Goal: Complete application form: Complete application form

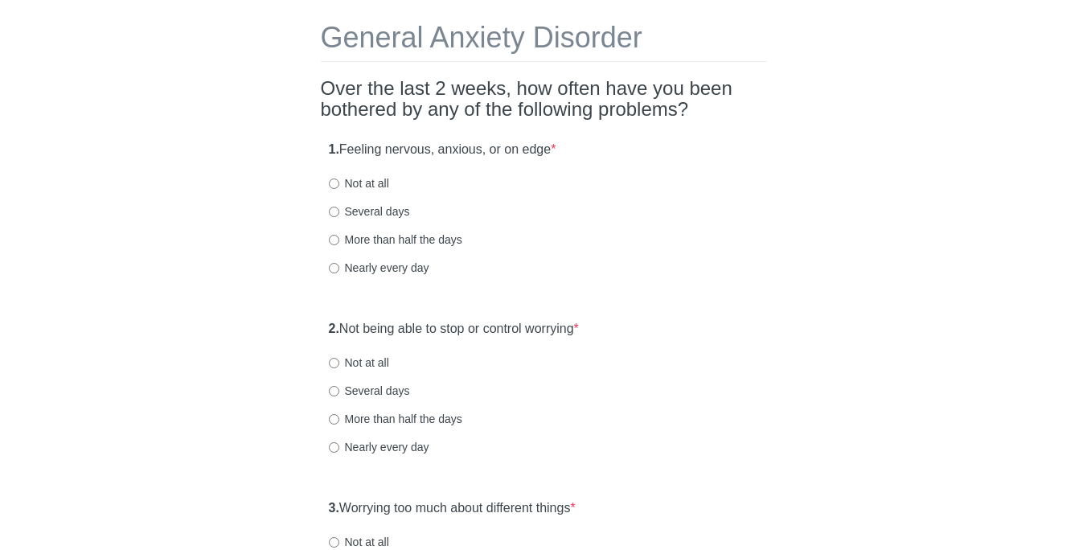
scroll to position [72, 0]
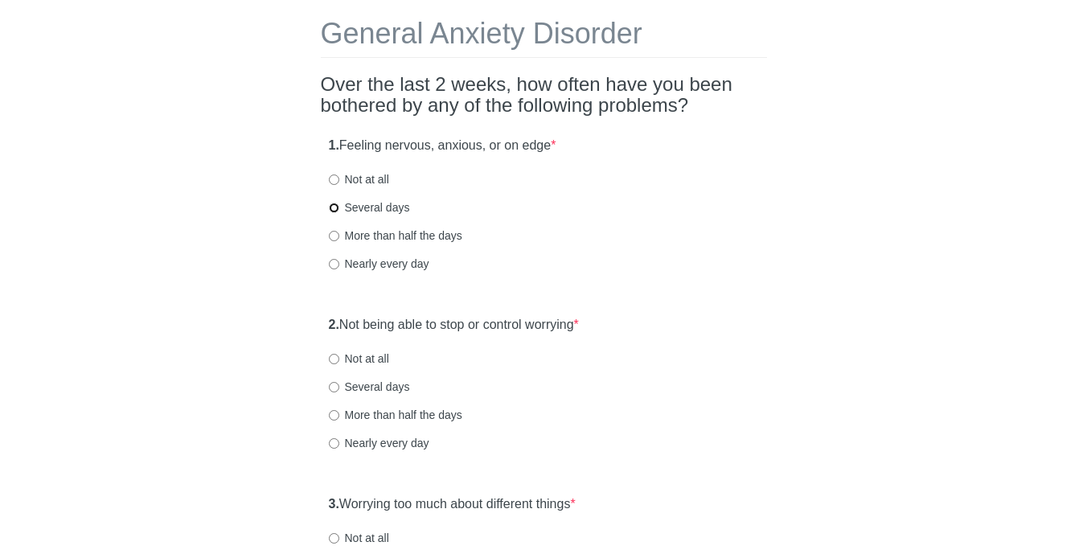
click at [334, 207] on input "Several days" at bounding box center [334, 208] width 10 height 10
radio input "true"
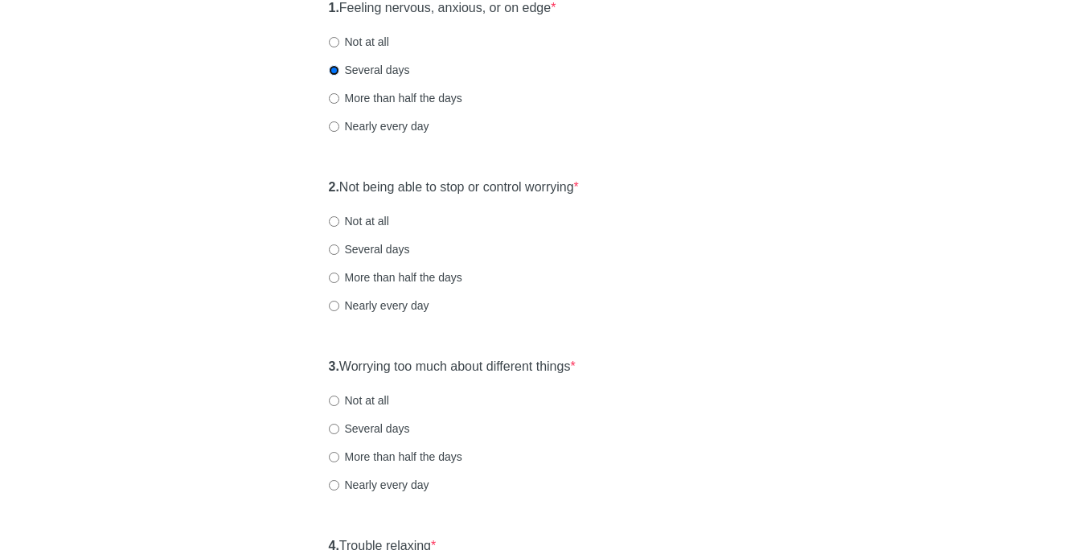
scroll to position [210, 0]
click at [333, 250] on input "Several days" at bounding box center [334, 249] width 10 height 10
radio input "true"
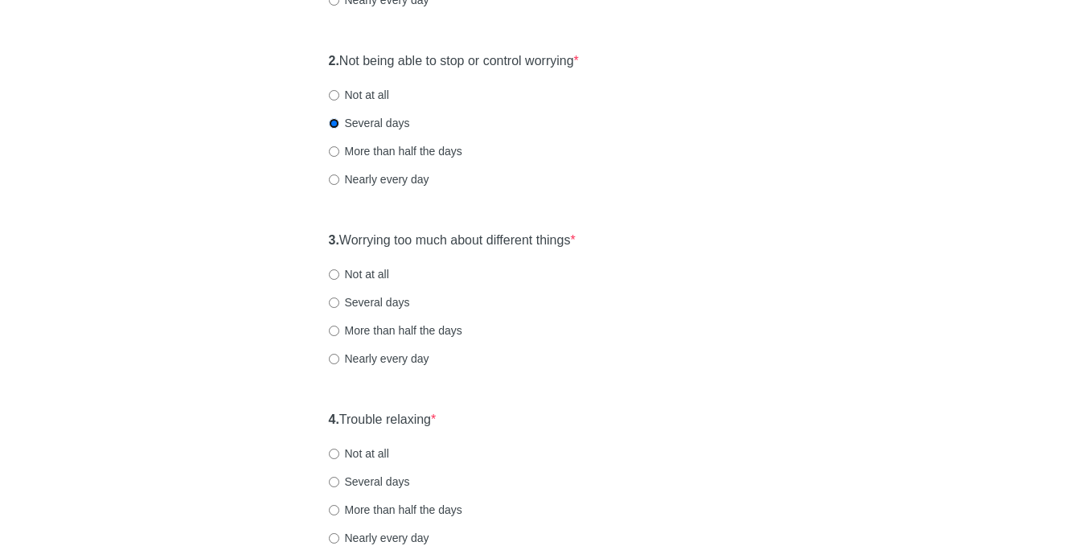
scroll to position [337, 0]
click at [336, 355] on input "Nearly every day" at bounding box center [334, 357] width 10 height 10
radio input "true"
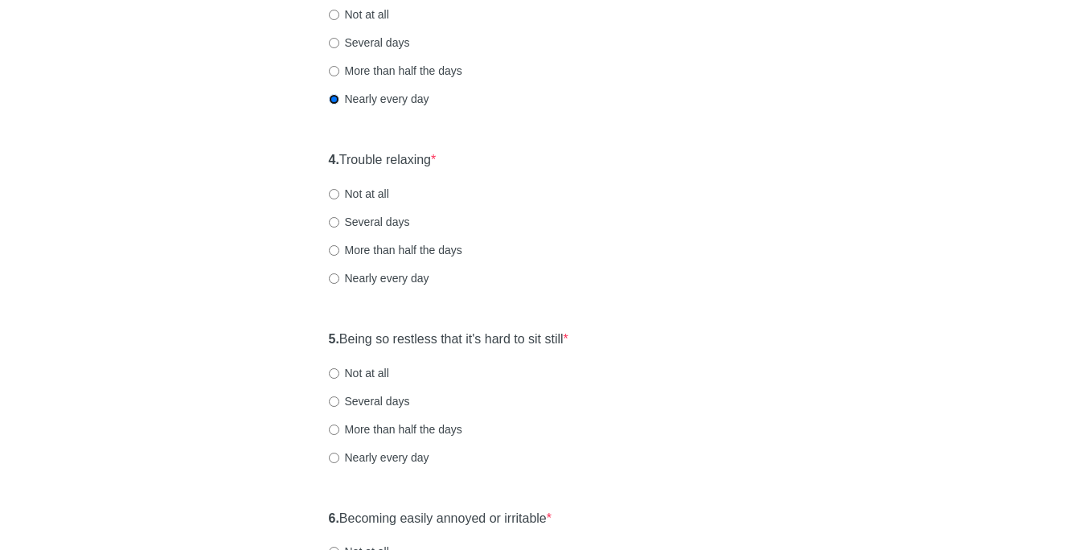
scroll to position [599, 0]
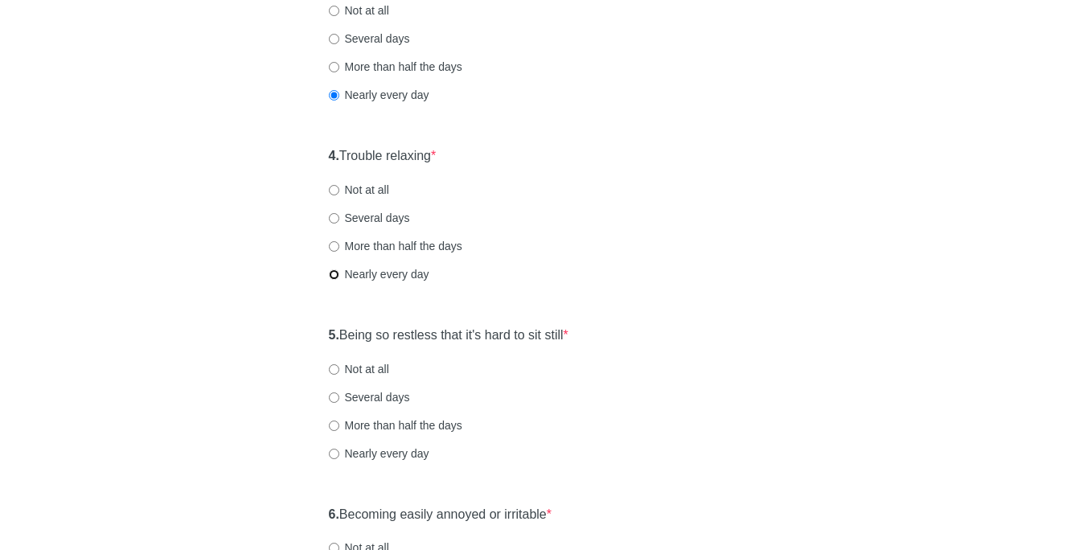
click at [335, 273] on input "Nearly every day" at bounding box center [334, 274] width 10 height 10
radio input "true"
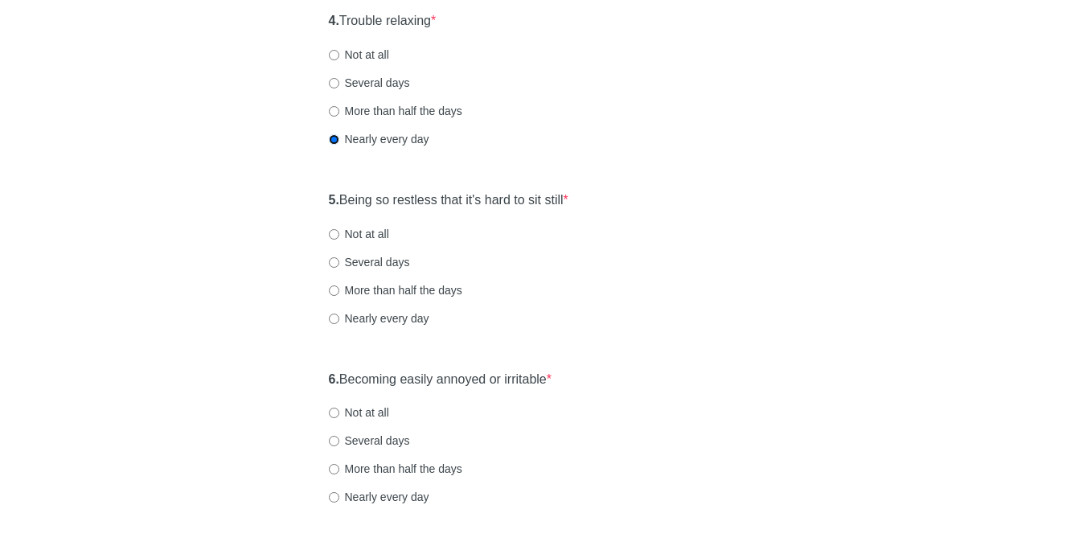
scroll to position [738, 0]
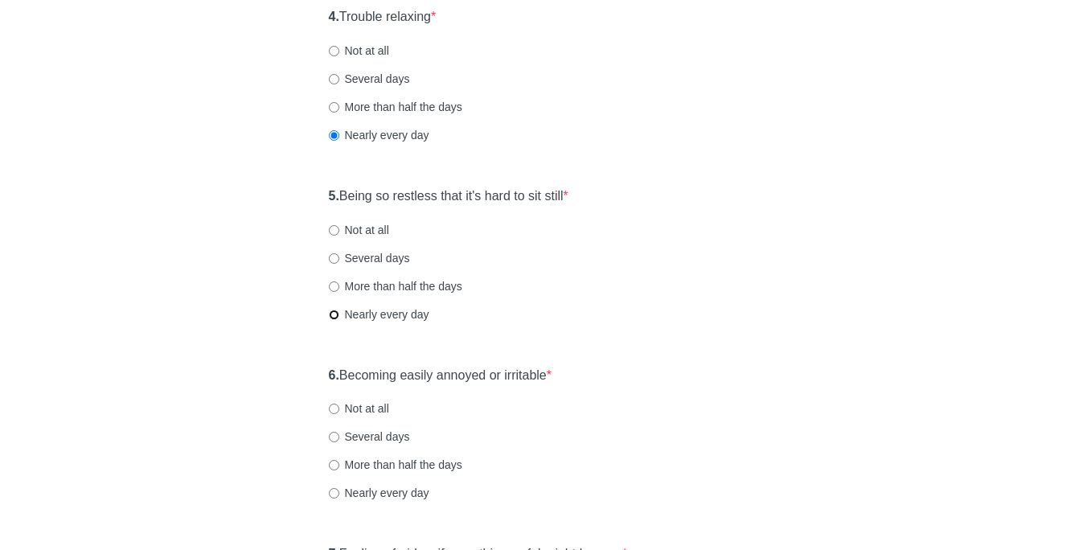
click at [331, 316] on input "Nearly every day" at bounding box center [334, 315] width 10 height 10
radio input "true"
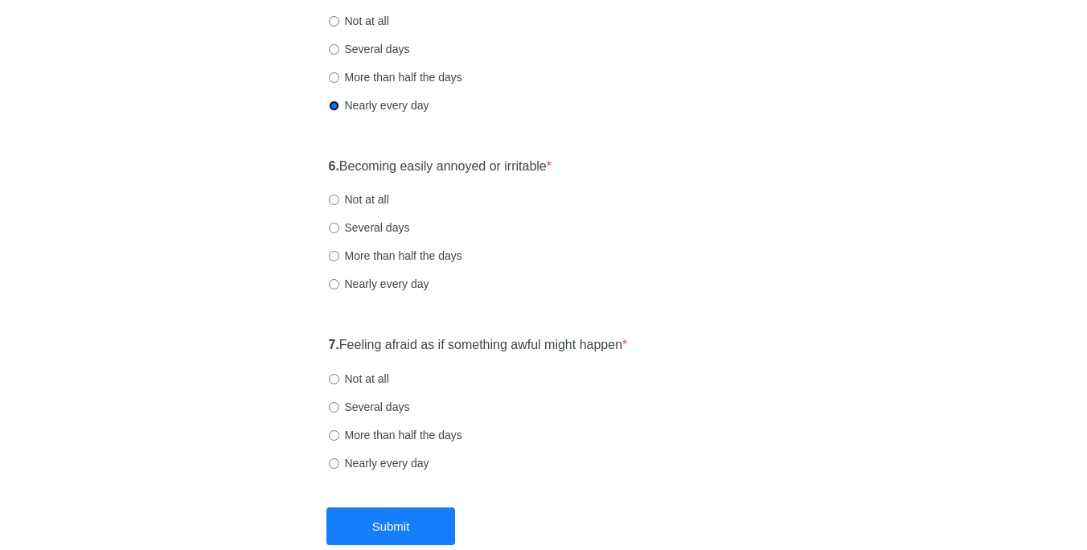
scroll to position [949, 0]
click at [337, 228] on input "Several days" at bounding box center [334, 226] width 10 height 10
radio input "true"
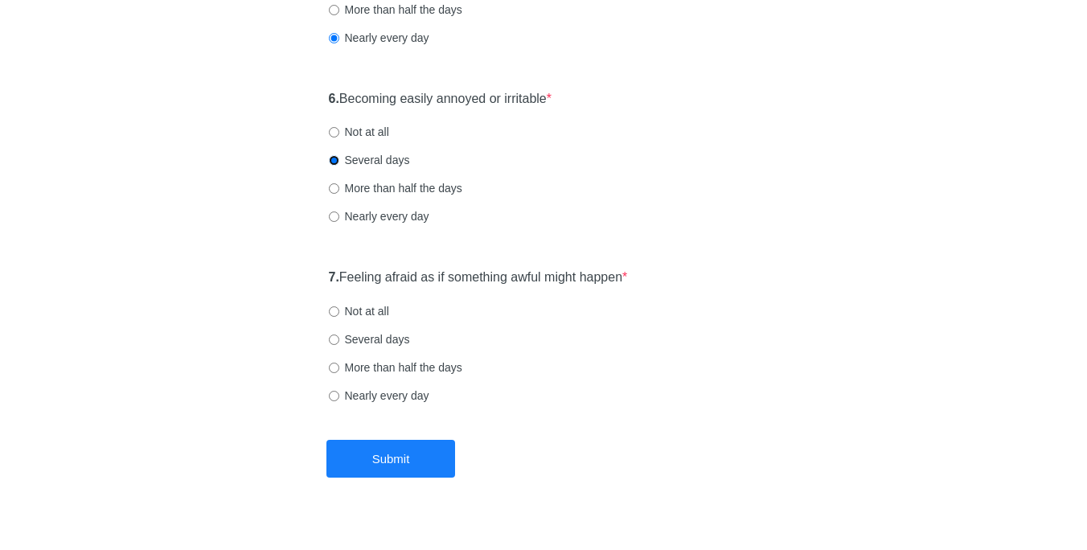
scroll to position [1040, 0]
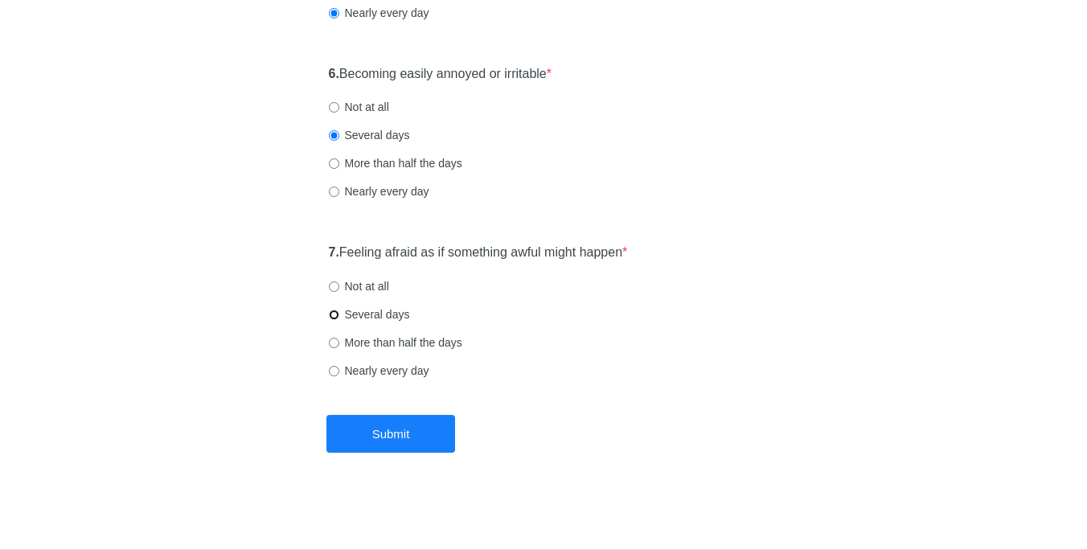
click at [331, 316] on input "Several days" at bounding box center [334, 315] width 10 height 10
radio input "true"
click at [375, 430] on button "Submit" at bounding box center [390, 434] width 129 height 38
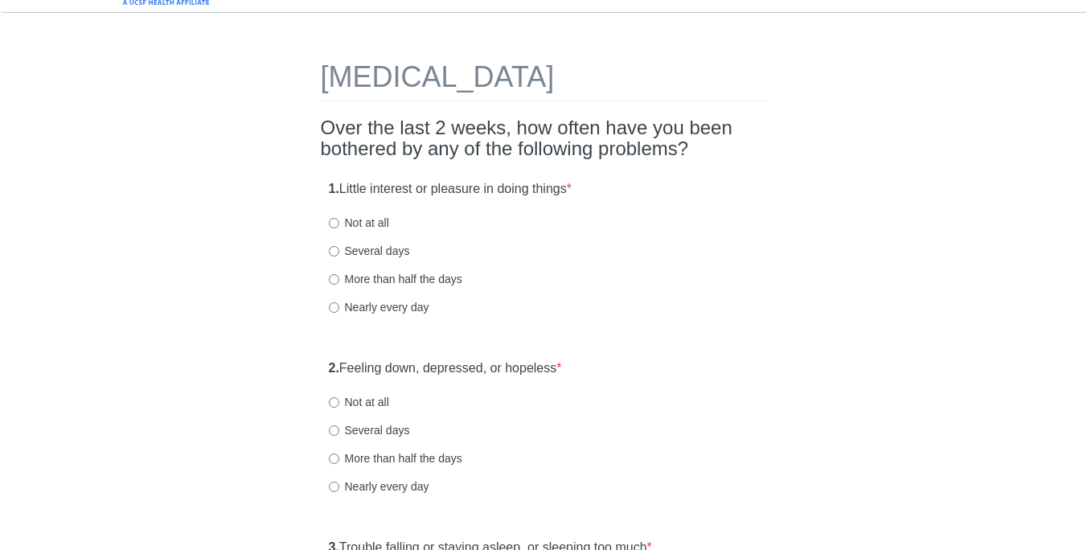
scroll to position [52, 0]
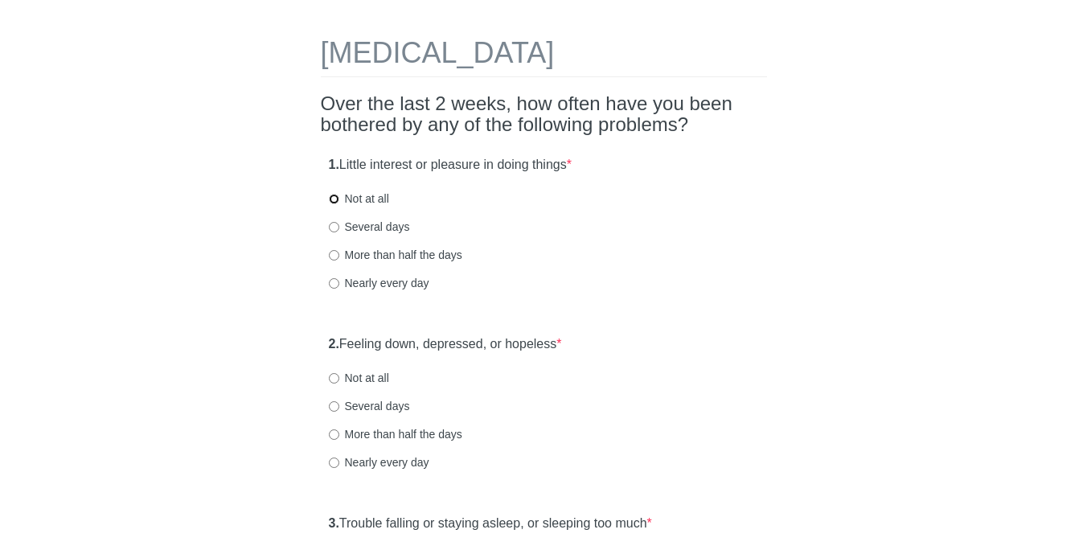
click at [332, 199] on input "Not at all" at bounding box center [334, 199] width 10 height 10
radio input "true"
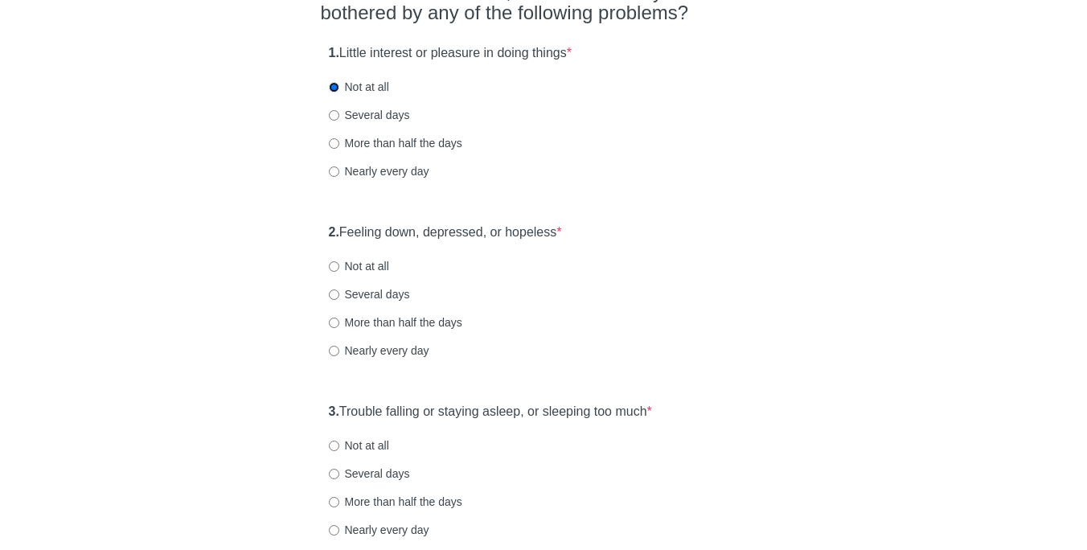
scroll to position [167, 0]
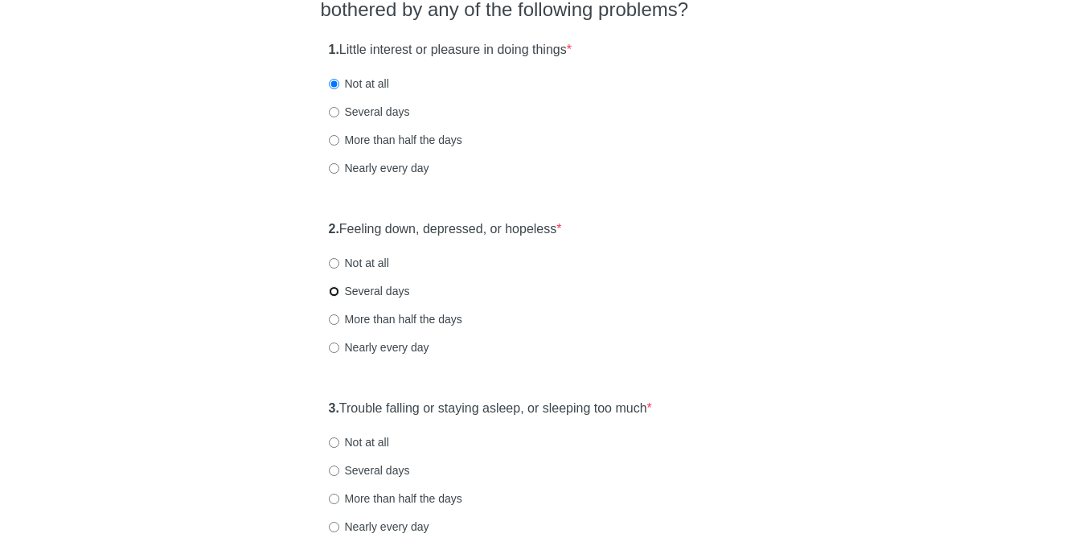
click at [333, 292] on input "Several days" at bounding box center [334, 291] width 10 height 10
radio input "true"
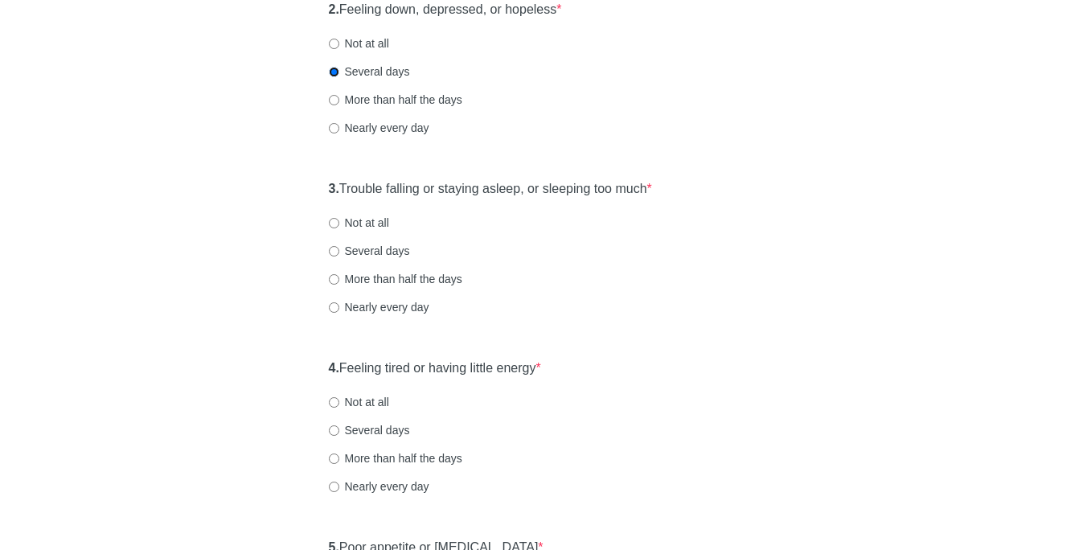
scroll to position [388, 0]
click at [330, 245] on input "Several days" at bounding box center [334, 250] width 10 height 10
radio input "true"
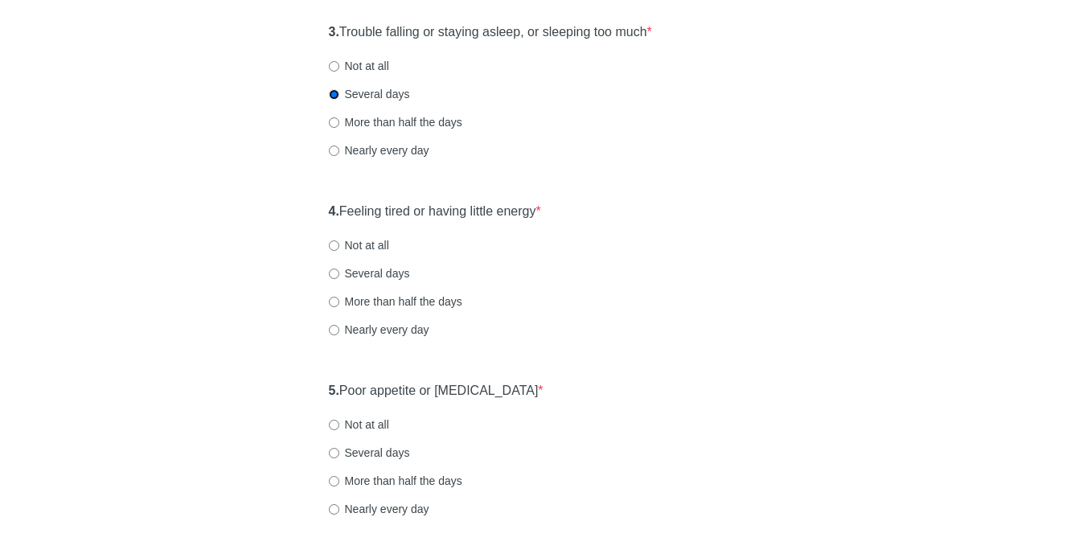
scroll to position [545, 0]
click at [333, 241] on input "Not at all" at bounding box center [334, 244] width 10 height 10
radio input "true"
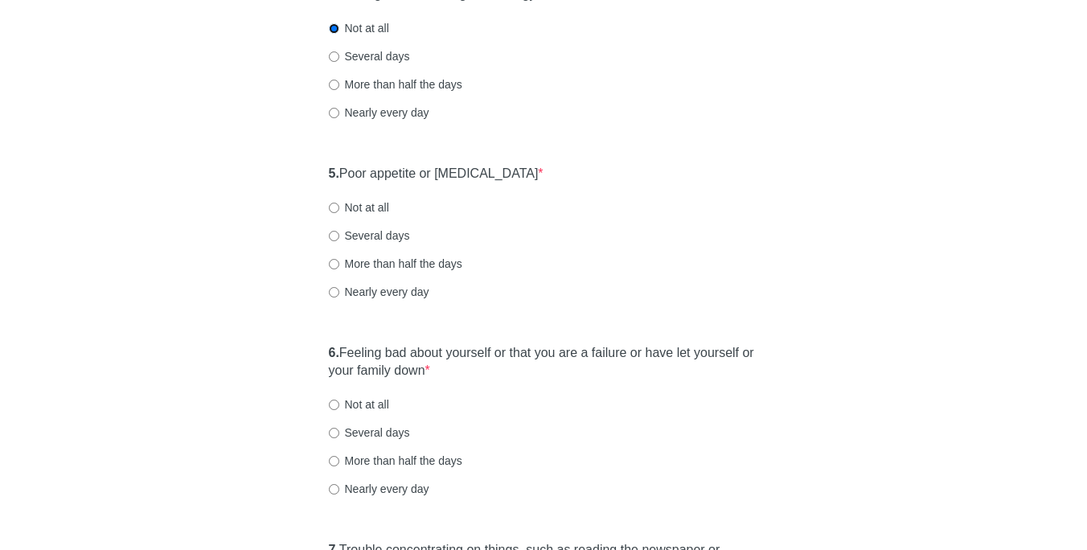
scroll to position [761, 0]
click at [332, 204] on input "Not at all" at bounding box center [334, 207] width 10 height 10
radio input "true"
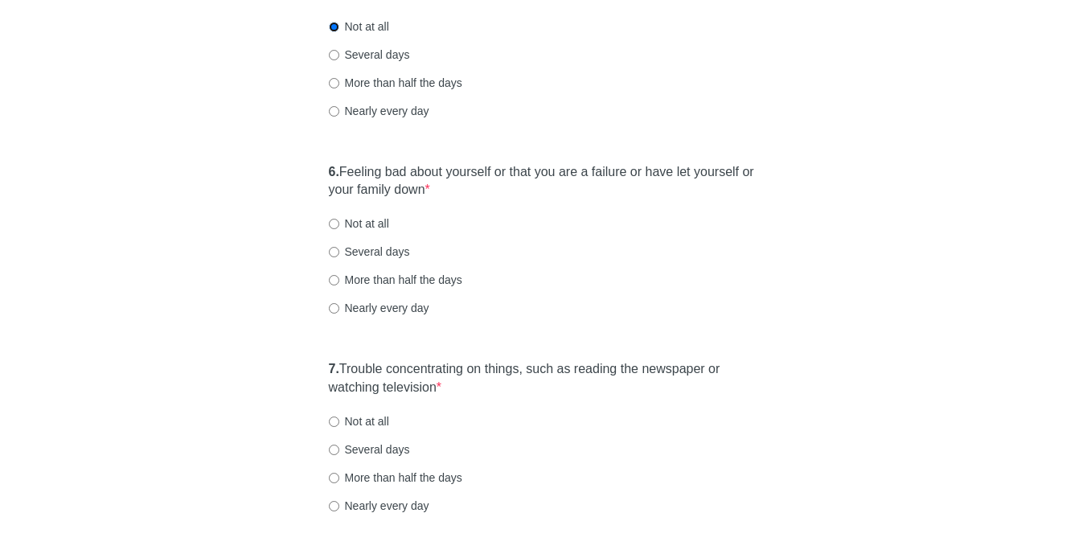
scroll to position [945, 0]
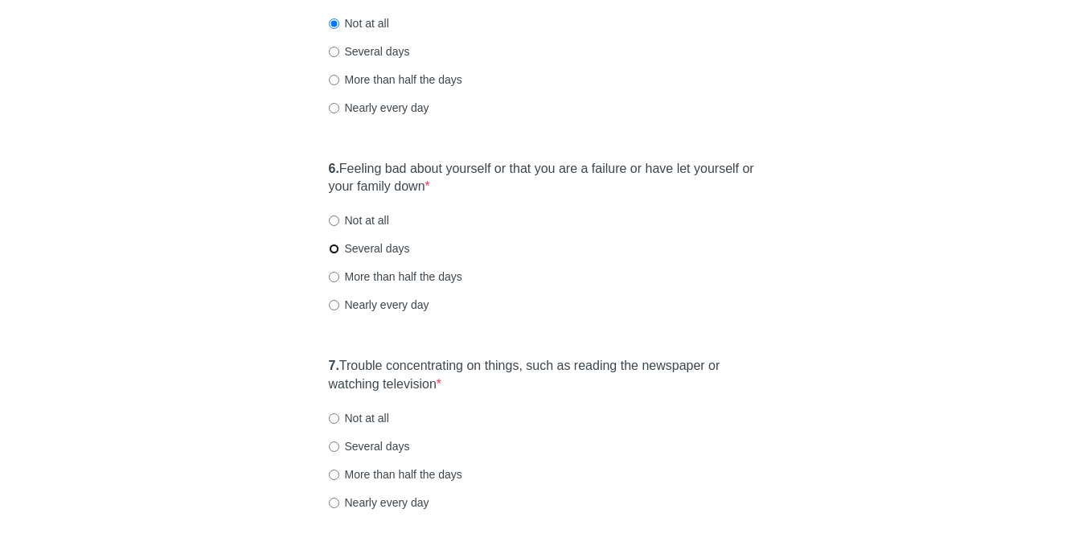
click at [333, 251] on input "Several days" at bounding box center [334, 249] width 10 height 10
radio input "true"
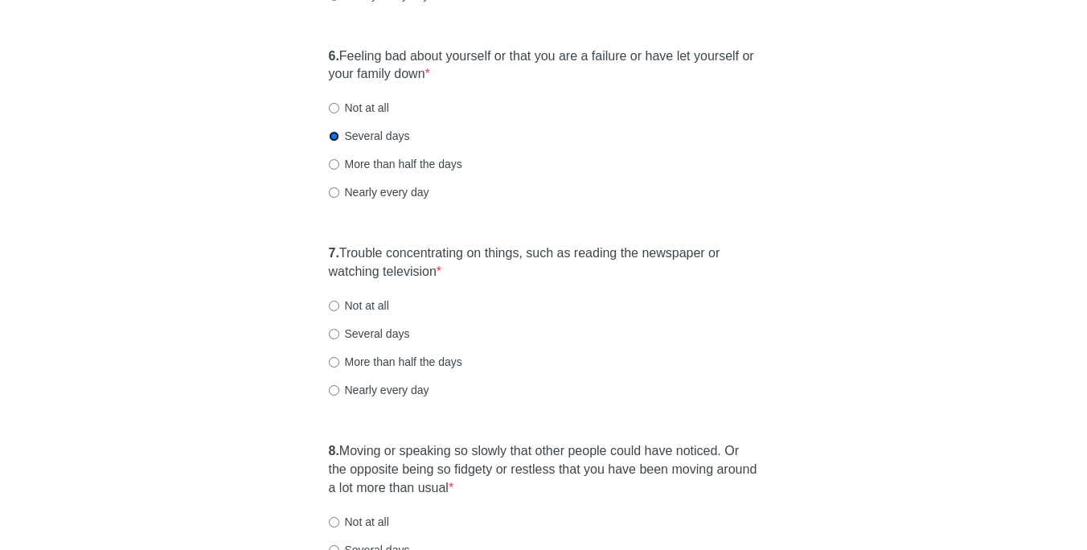
scroll to position [1063, 0]
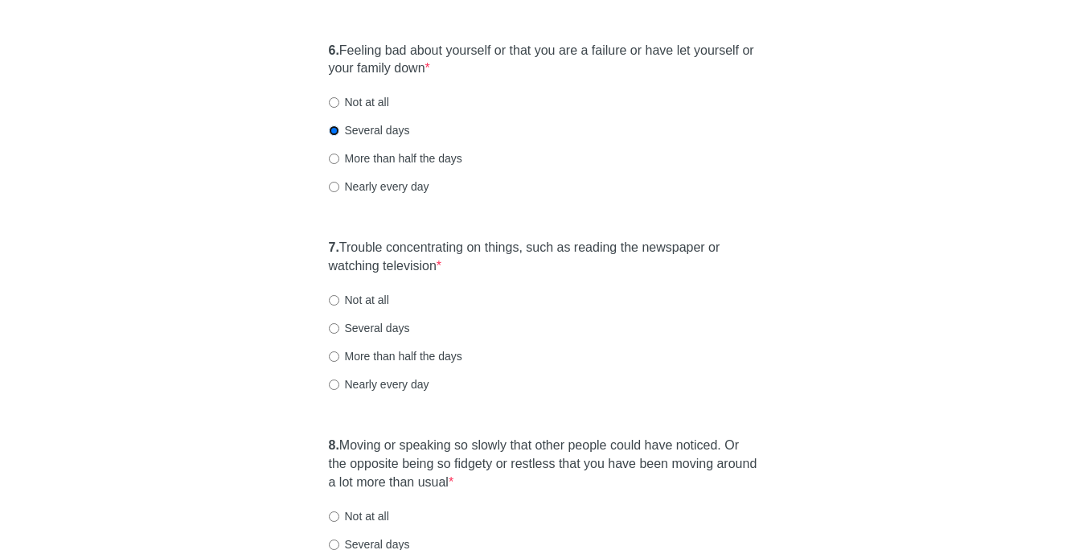
click at [330, 327] on input "Several days" at bounding box center [334, 328] width 10 height 10
radio input "true"
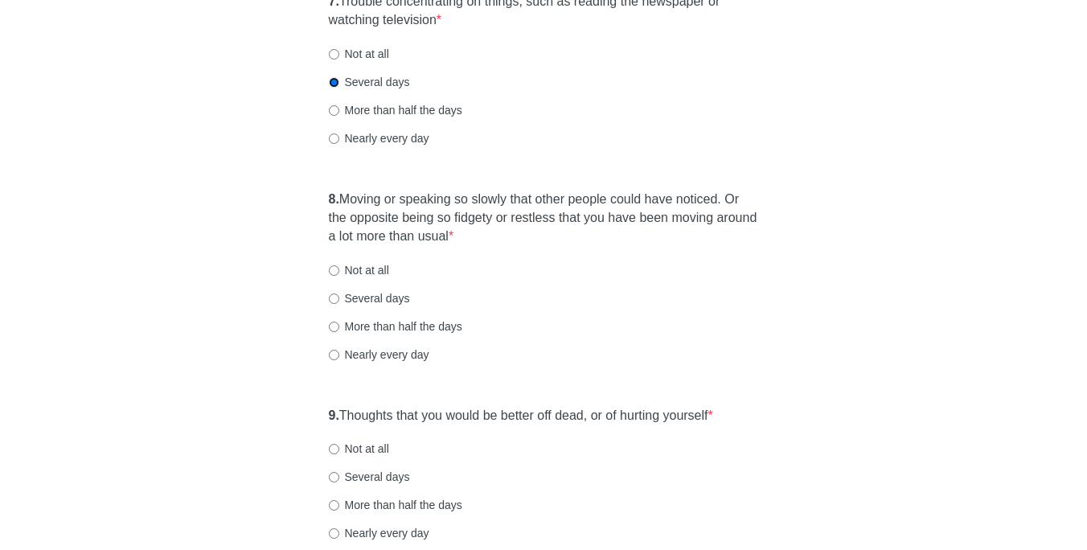
scroll to position [1311, 0]
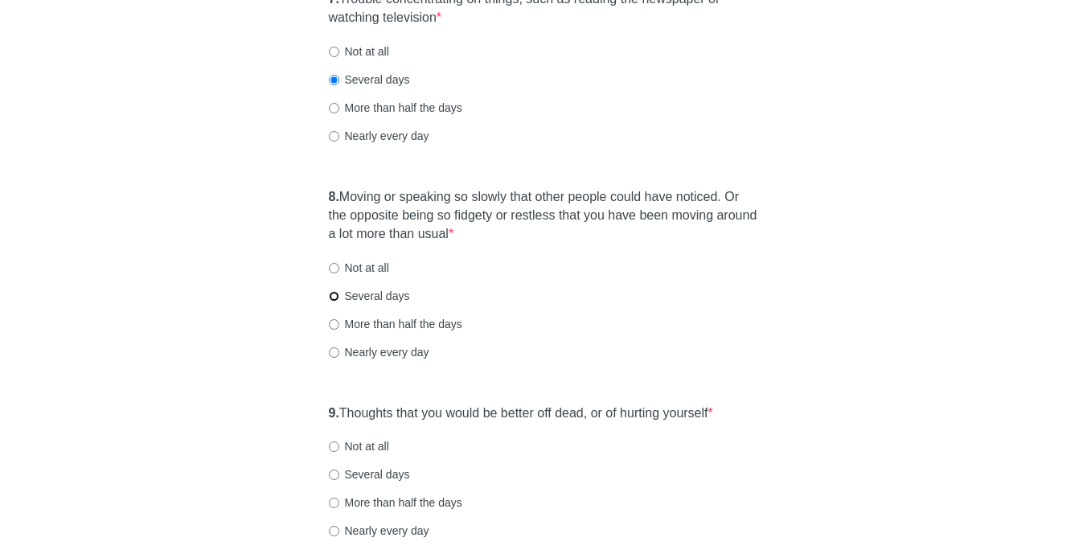
click at [331, 294] on input "Several days" at bounding box center [334, 296] width 10 height 10
radio input "true"
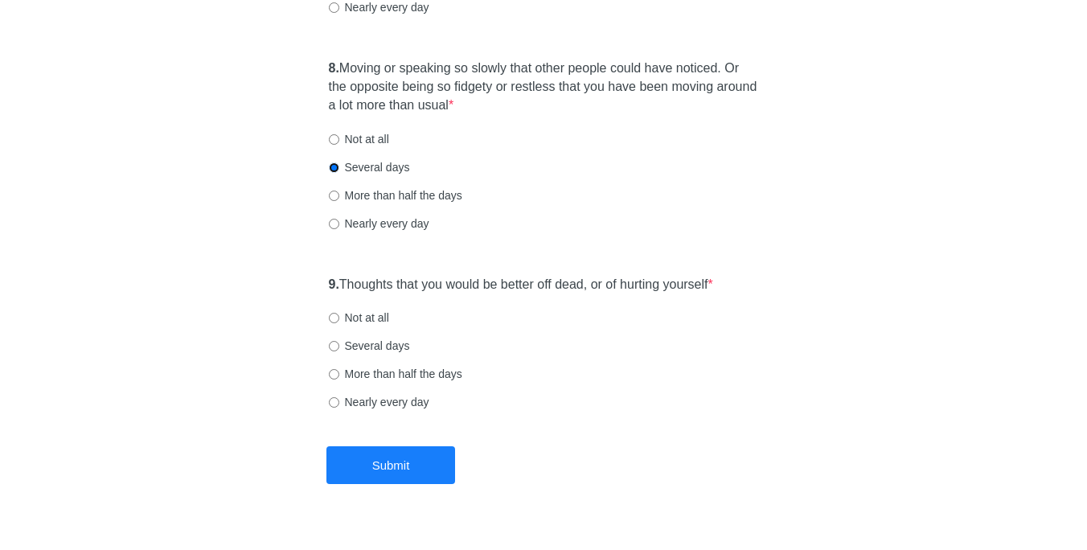
scroll to position [1471, 0]
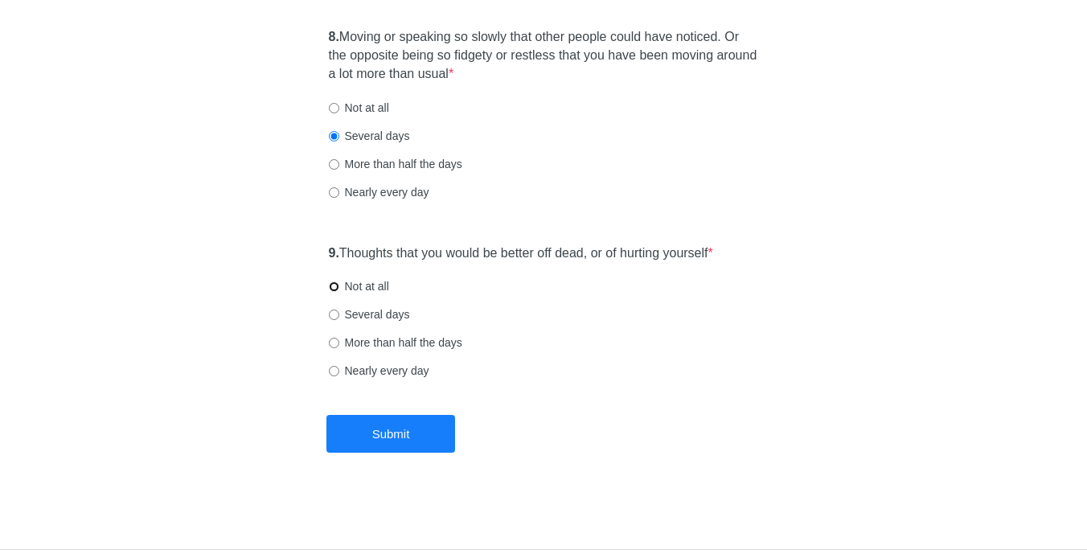
click at [333, 285] on input "Not at all" at bounding box center [334, 286] width 10 height 10
radio input "true"
click at [383, 437] on button "Submit" at bounding box center [390, 434] width 129 height 38
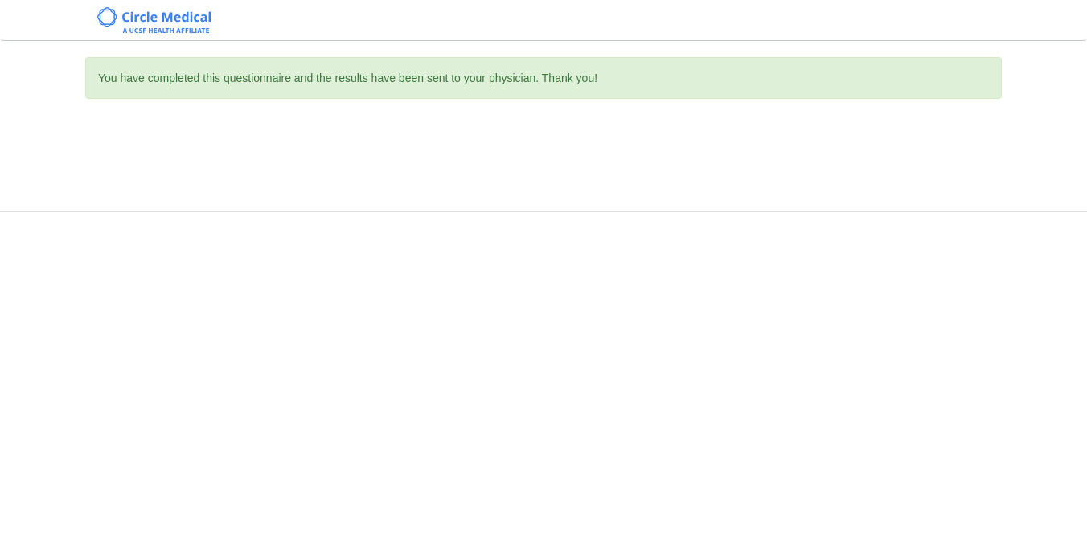
scroll to position [0, 0]
